Goal: Navigation & Orientation: Find specific page/section

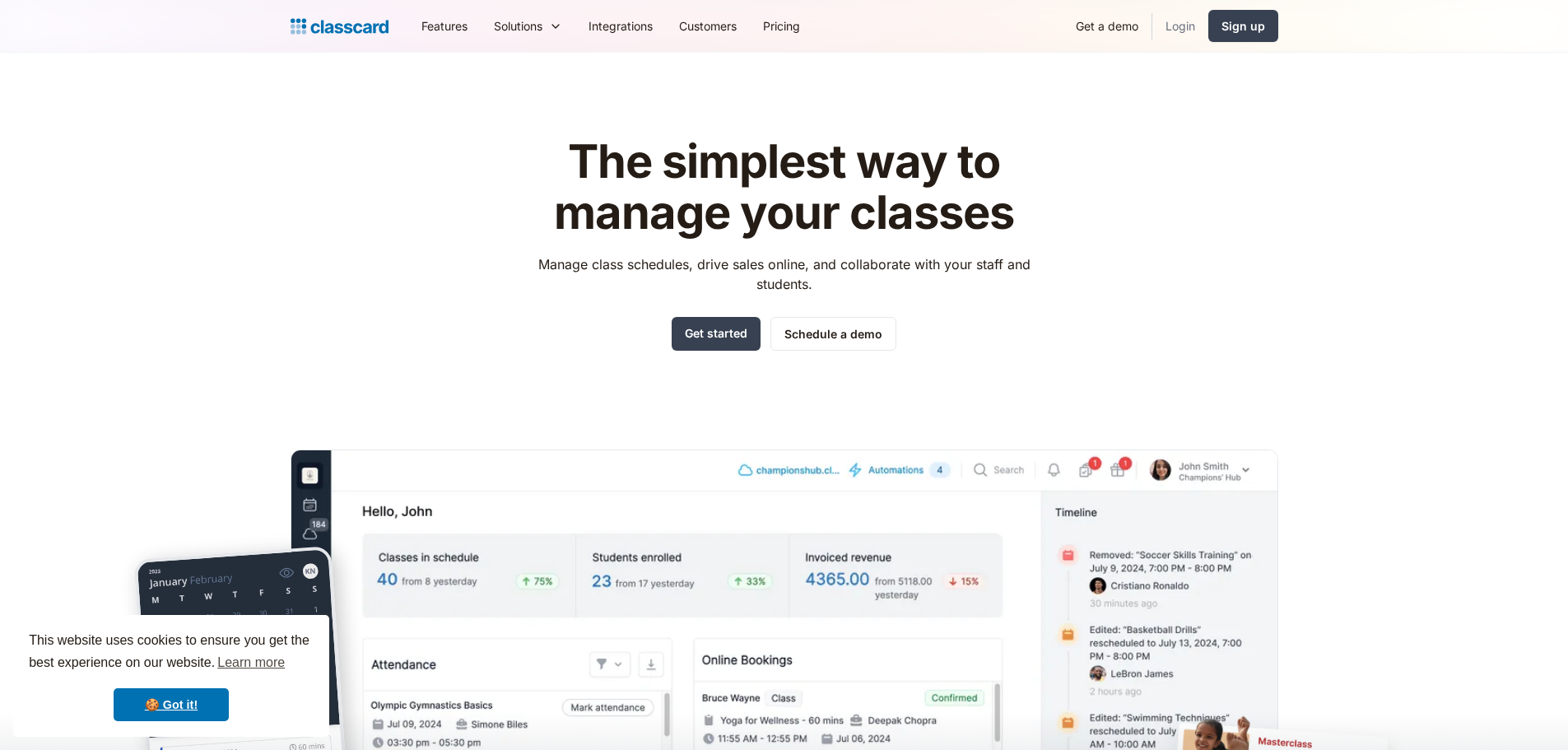
click at [1167, 19] on link "Login" at bounding box center [1180, 26] width 56 height 37
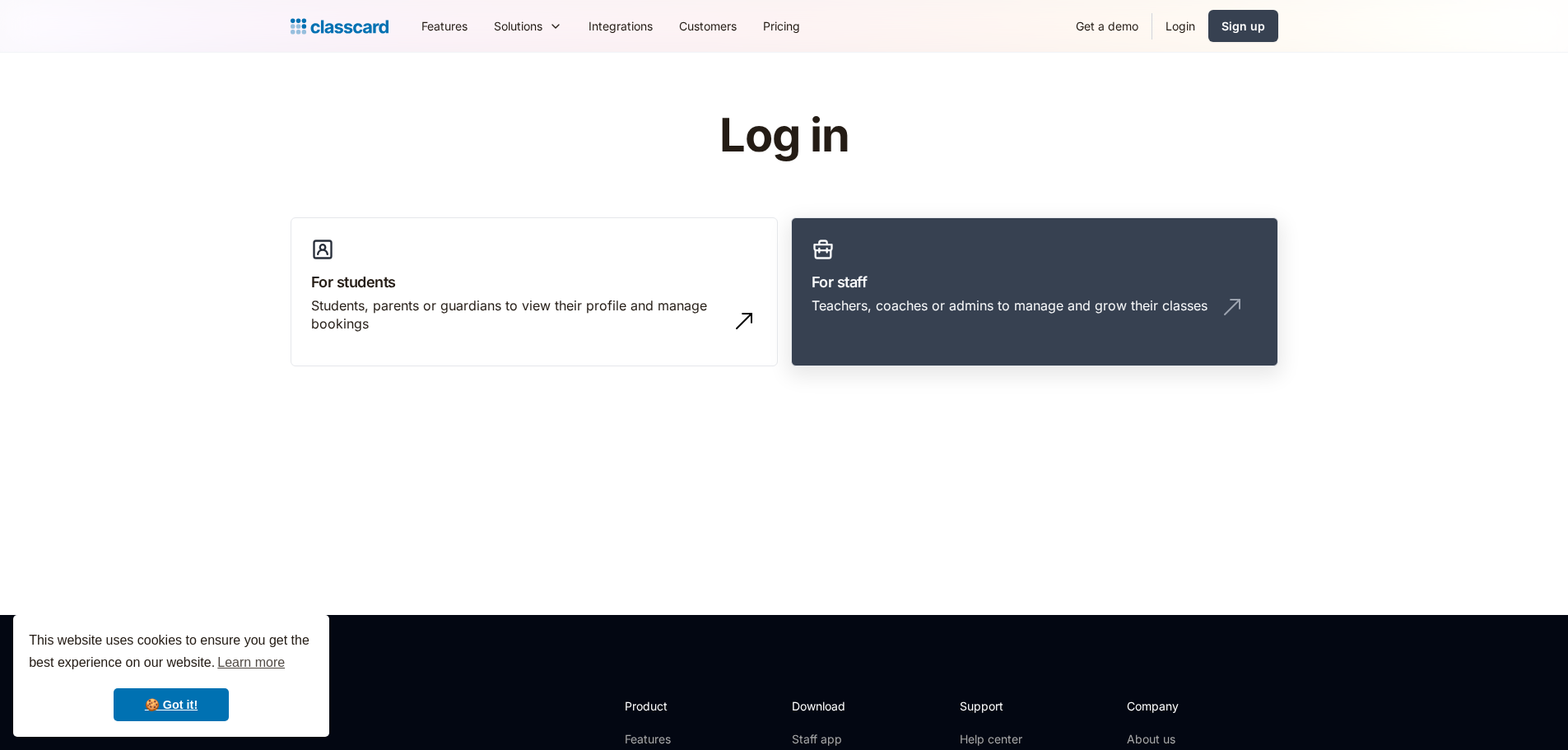
click at [938, 269] on link "For staff Teachers, coaches or admins to manage and grow their classes" at bounding box center [1034, 292] width 487 height 150
